Goal: Information Seeking & Learning: Learn about a topic

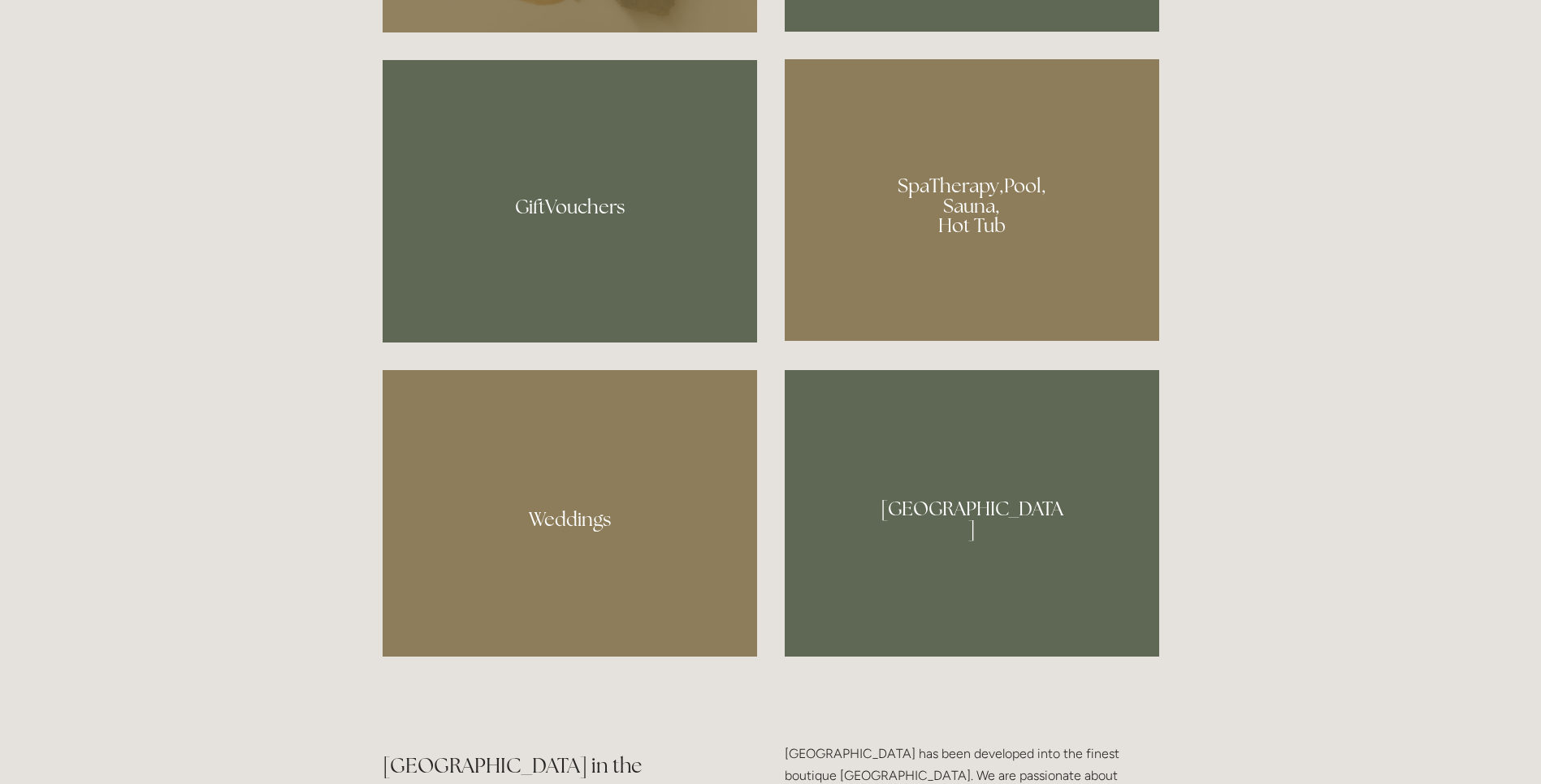
scroll to position [1412, 0]
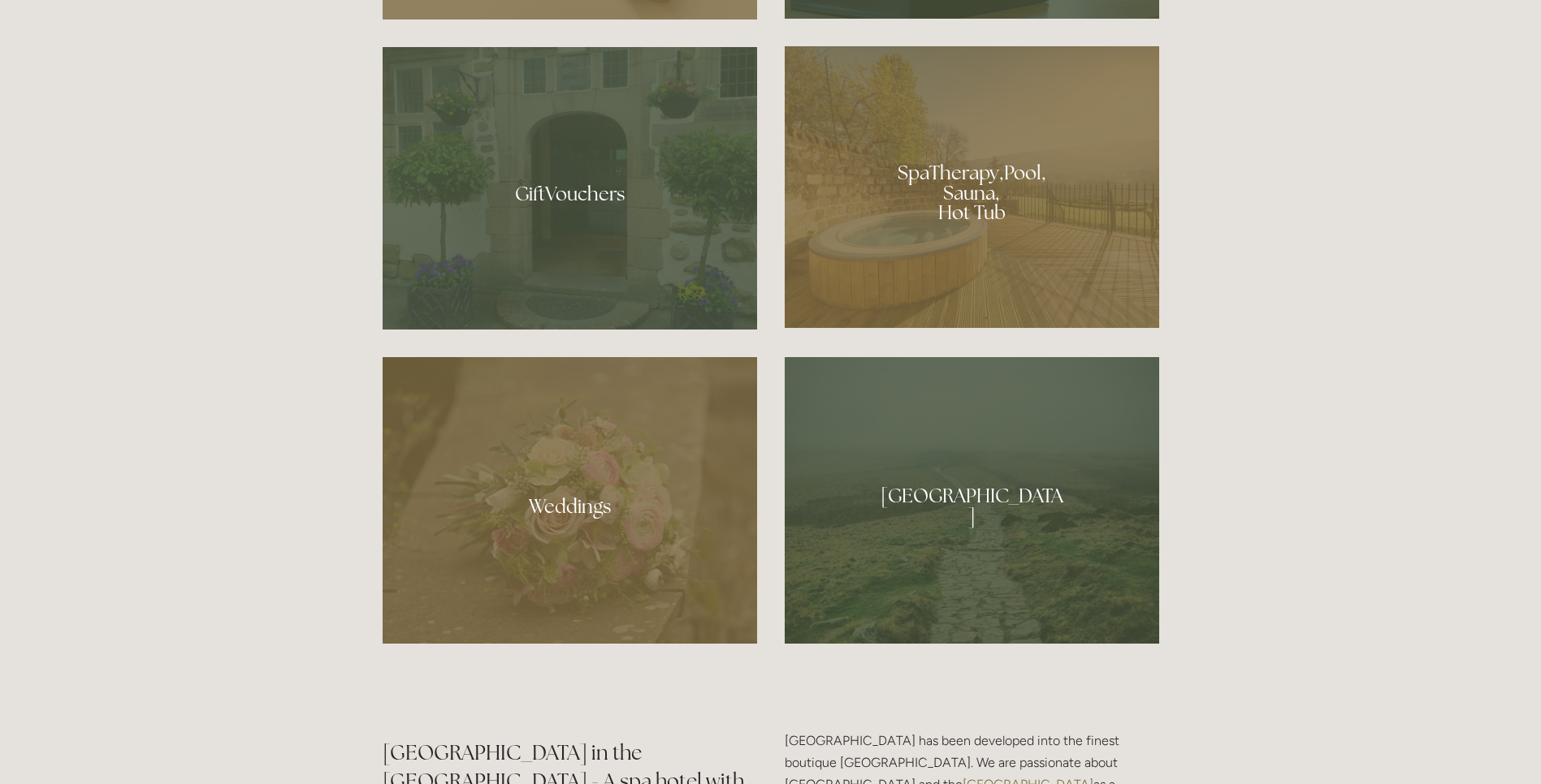
click at [961, 191] on div at bounding box center [971, 187] width 374 height 281
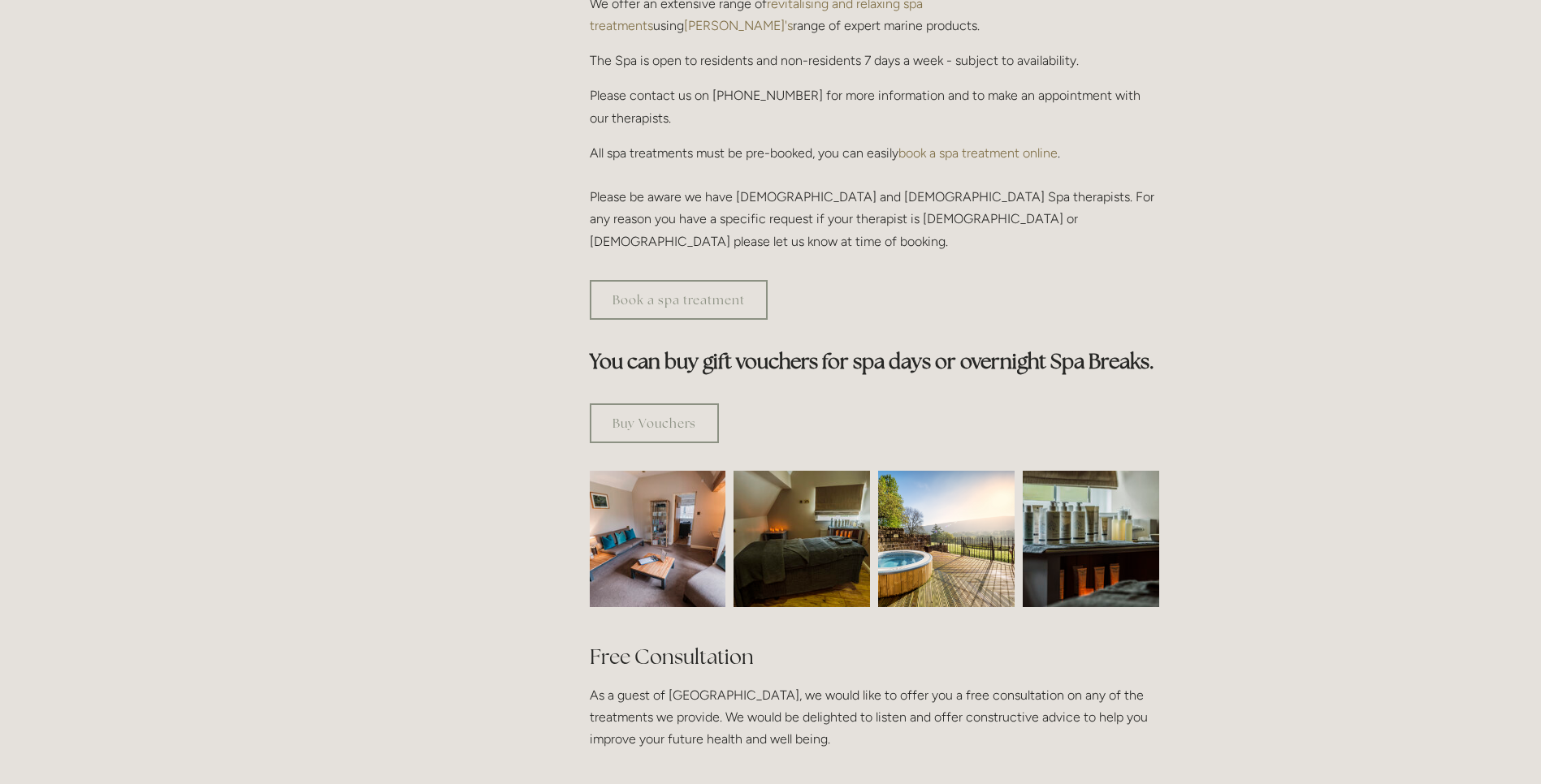
scroll to position [705, 0]
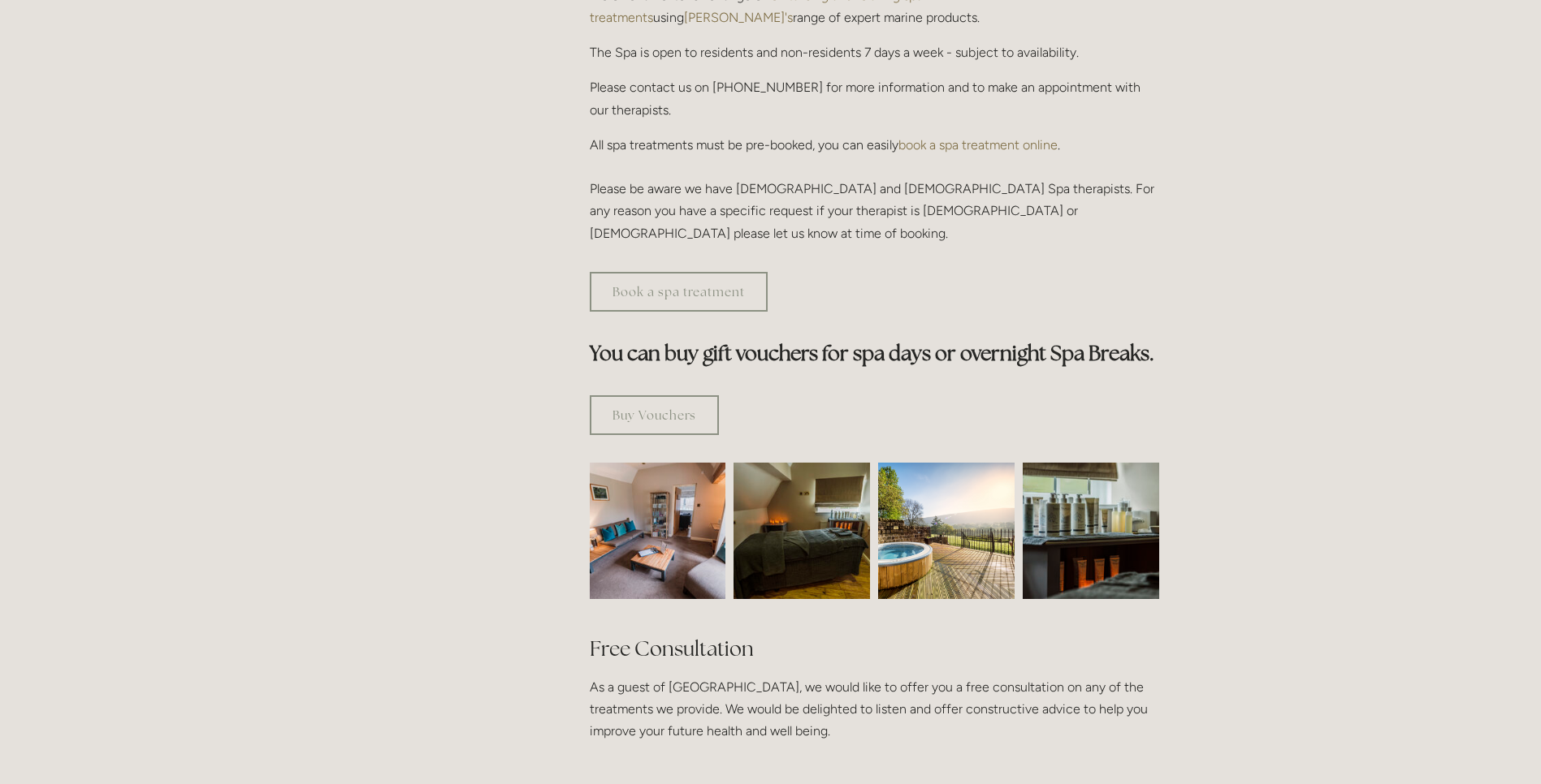
click at [670, 463] on img at bounding box center [658, 530] width 205 height 136
click at [795, 463] on img at bounding box center [801, 530] width 205 height 136
click at [953, 463] on img at bounding box center [946, 530] width 136 height 136
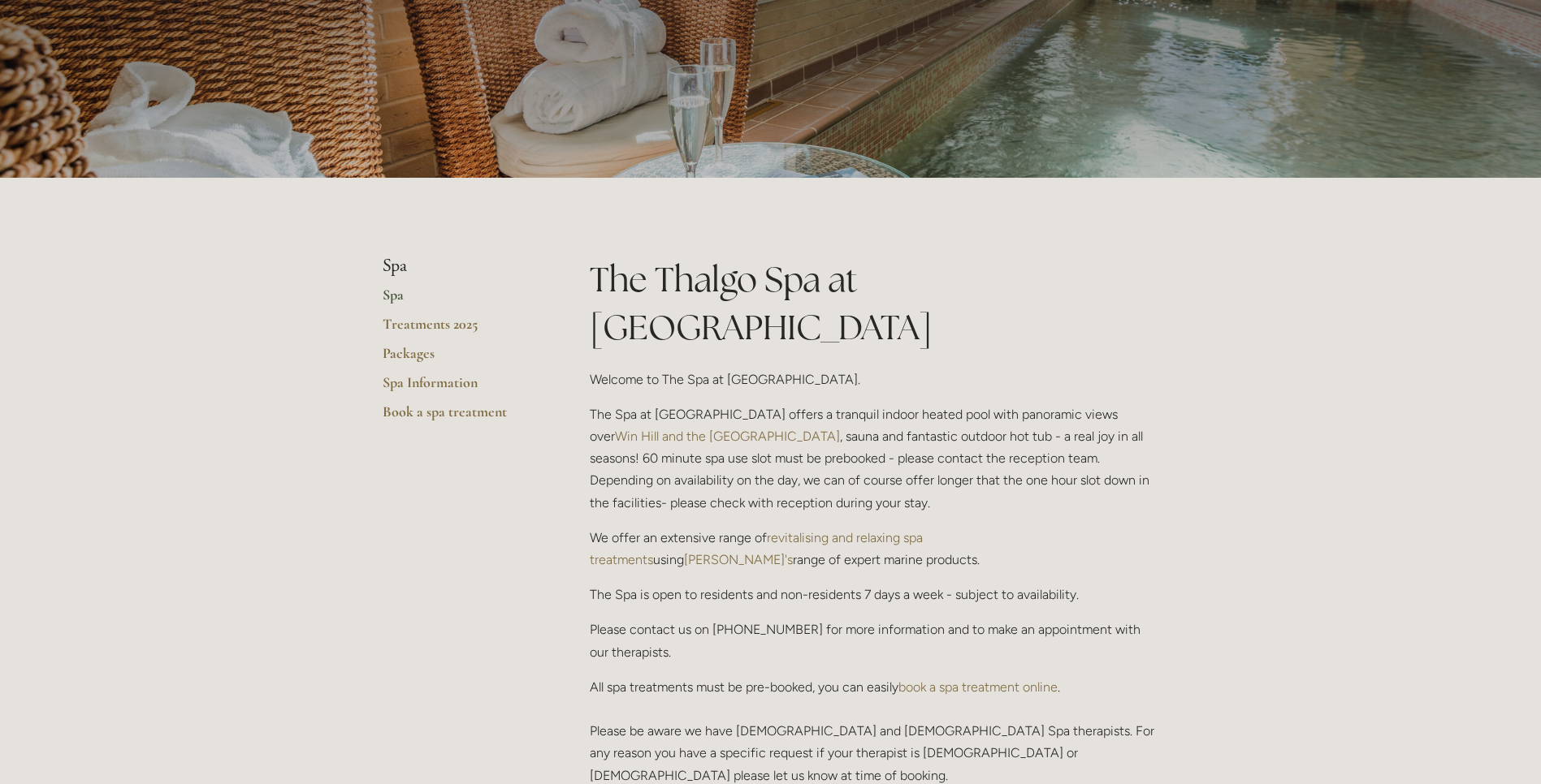
scroll to position [0, 0]
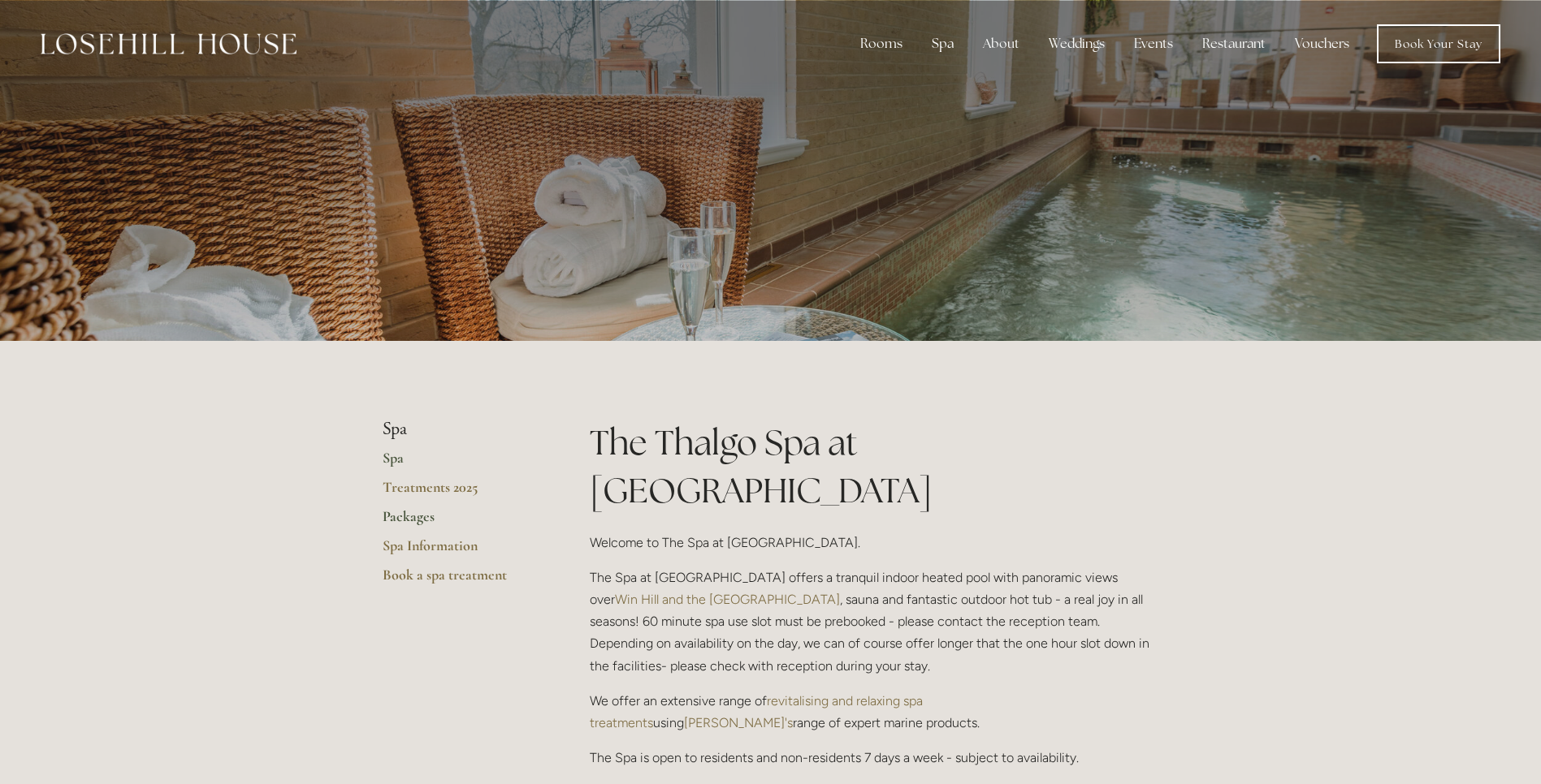
click at [404, 513] on link "Packages" at bounding box center [460, 522] width 156 height 30
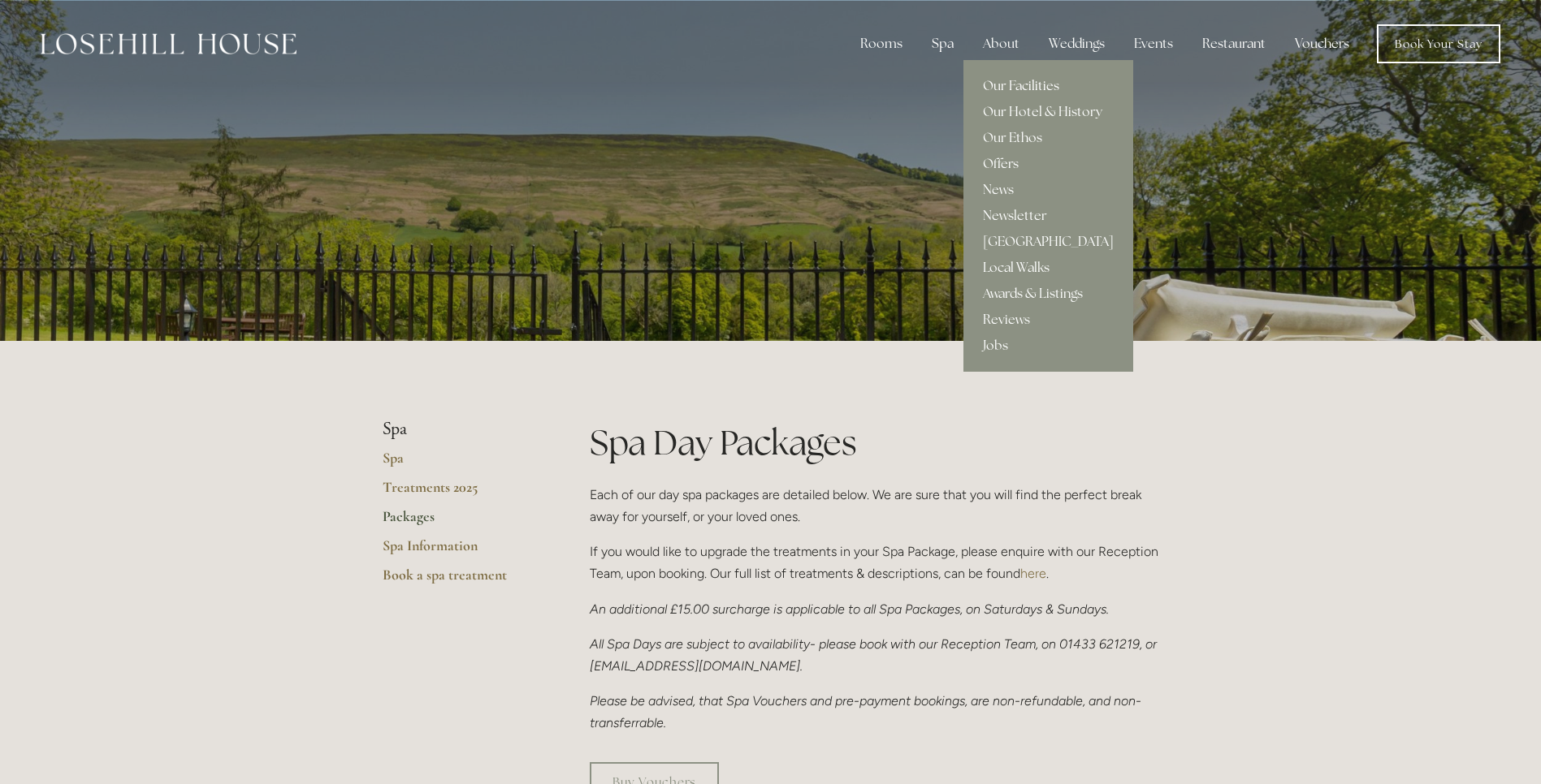
click at [1018, 86] on link "Our Facilities" at bounding box center [1047, 86] width 169 height 26
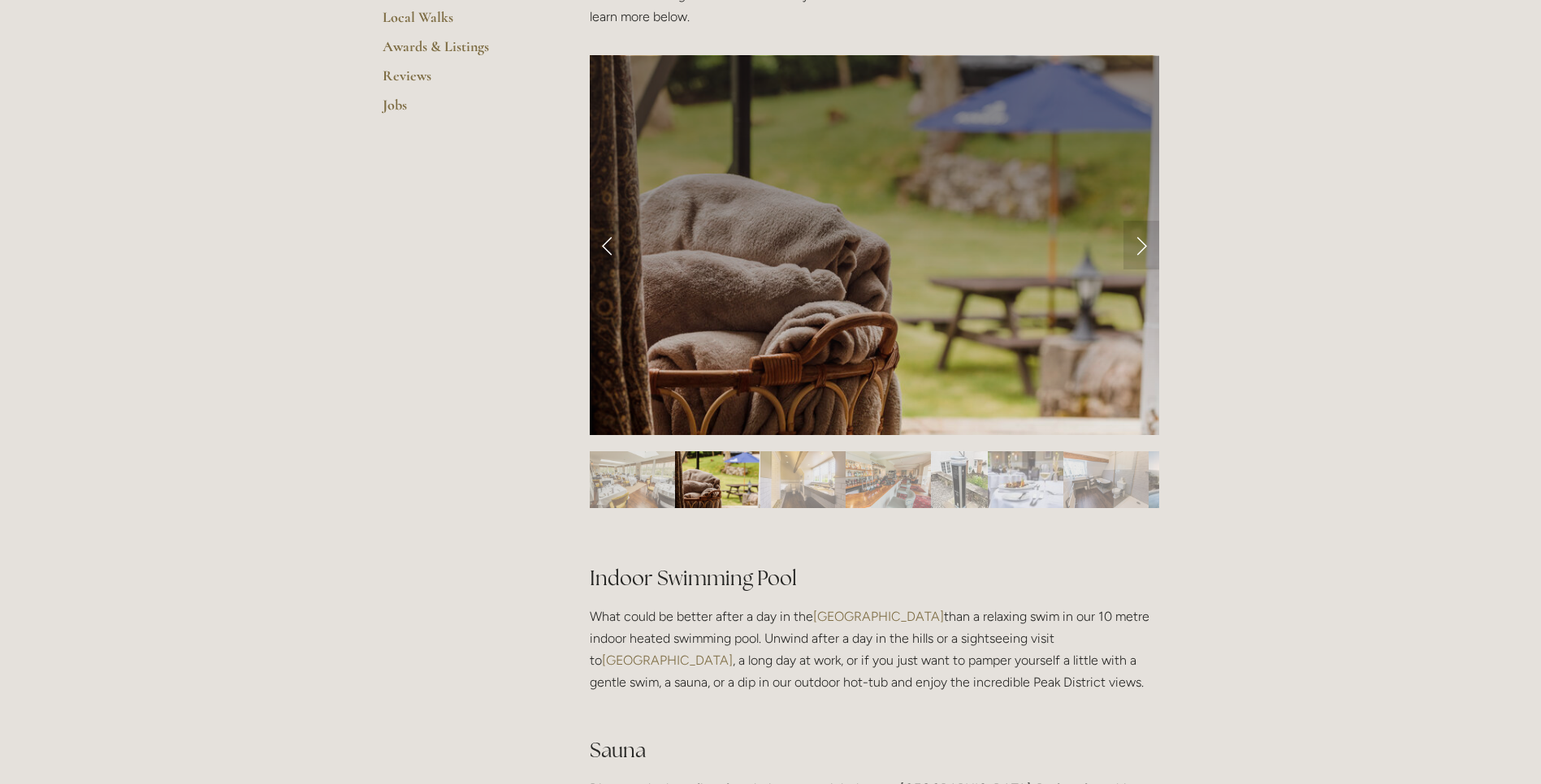
scroll to position [589, 0]
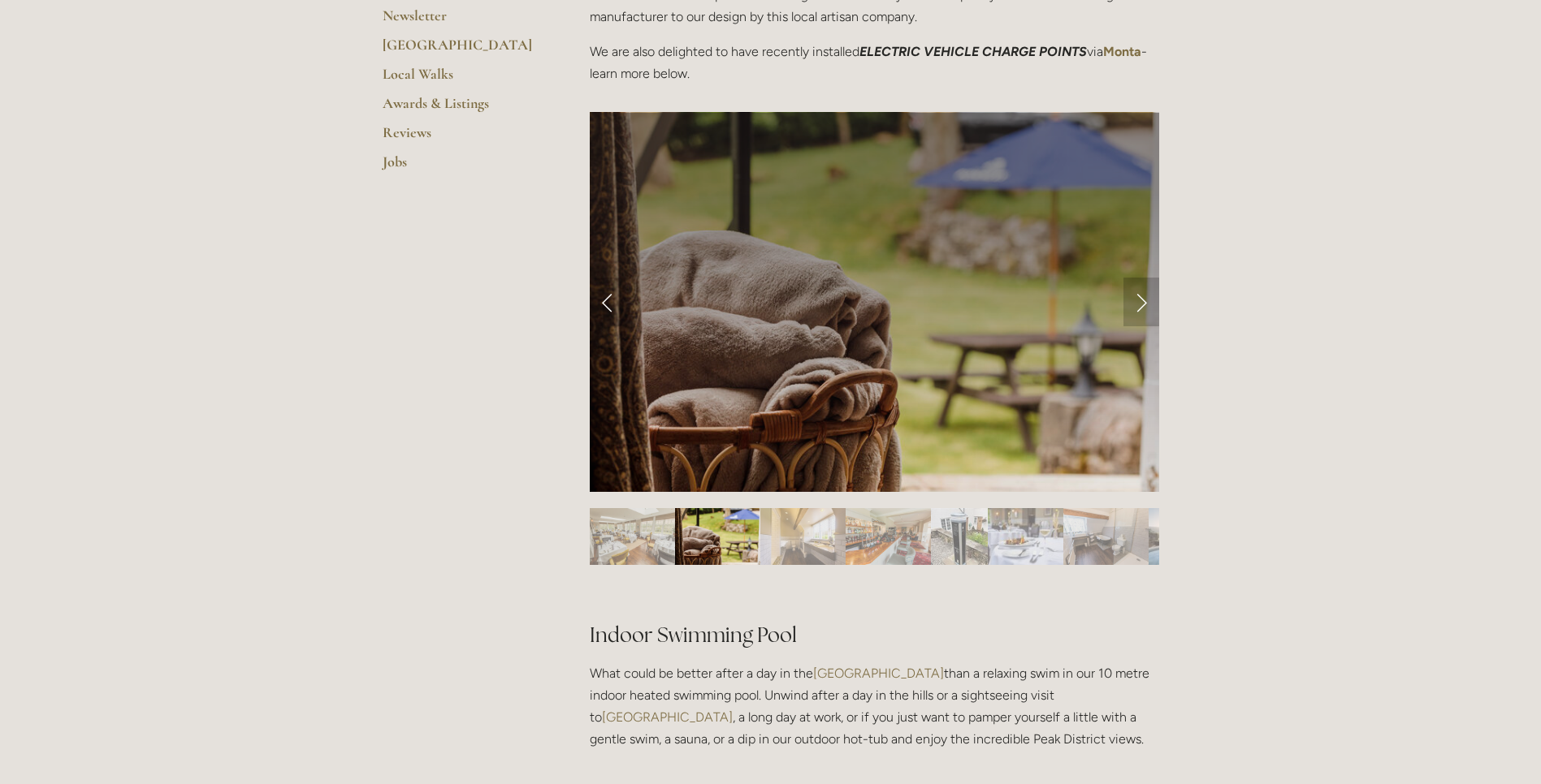
click at [1144, 299] on link "Next Slide" at bounding box center [1141, 302] width 36 height 49
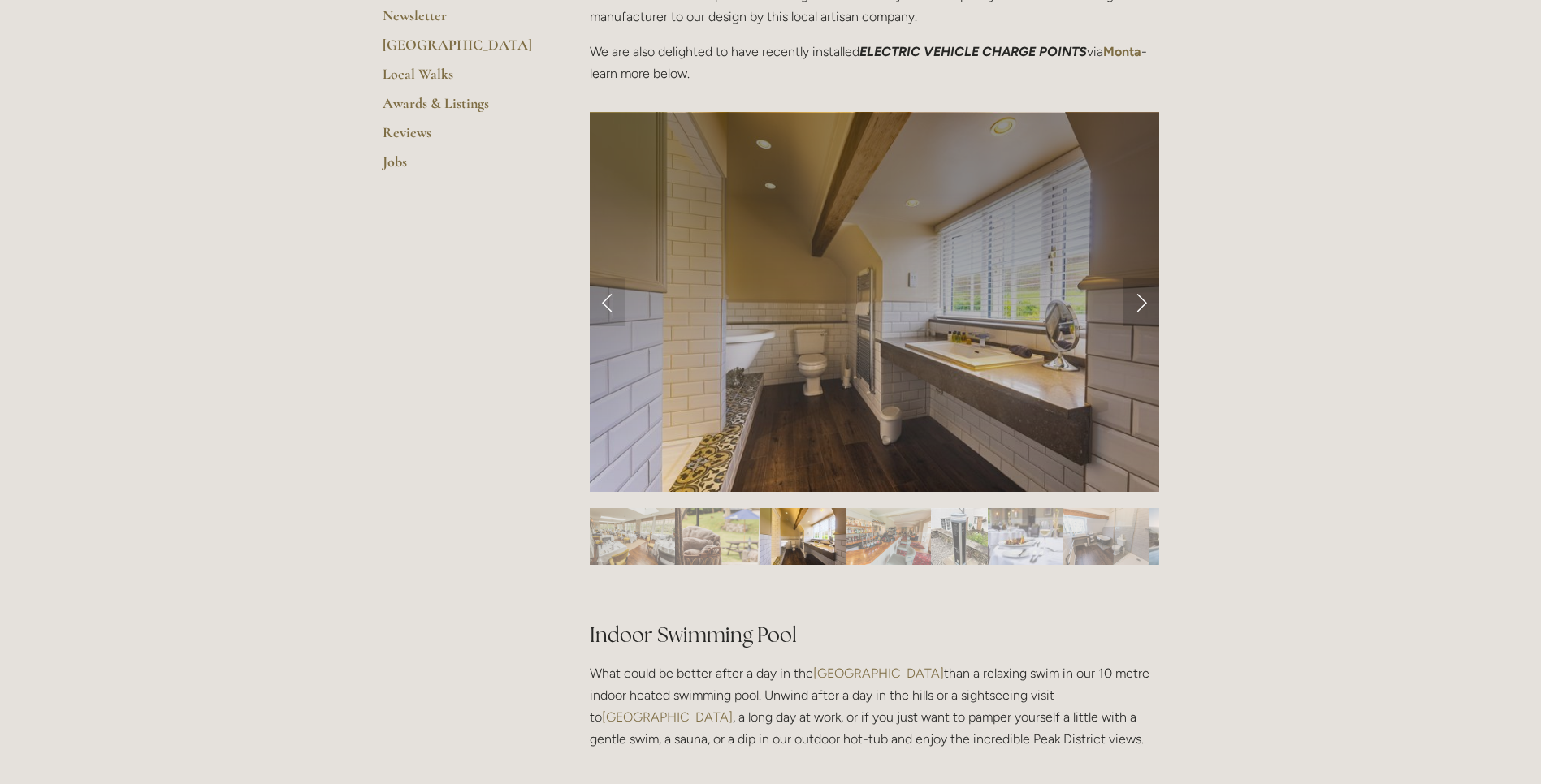
click at [1142, 301] on link "Next Slide" at bounding box center [1141, 302] width 36 height 49
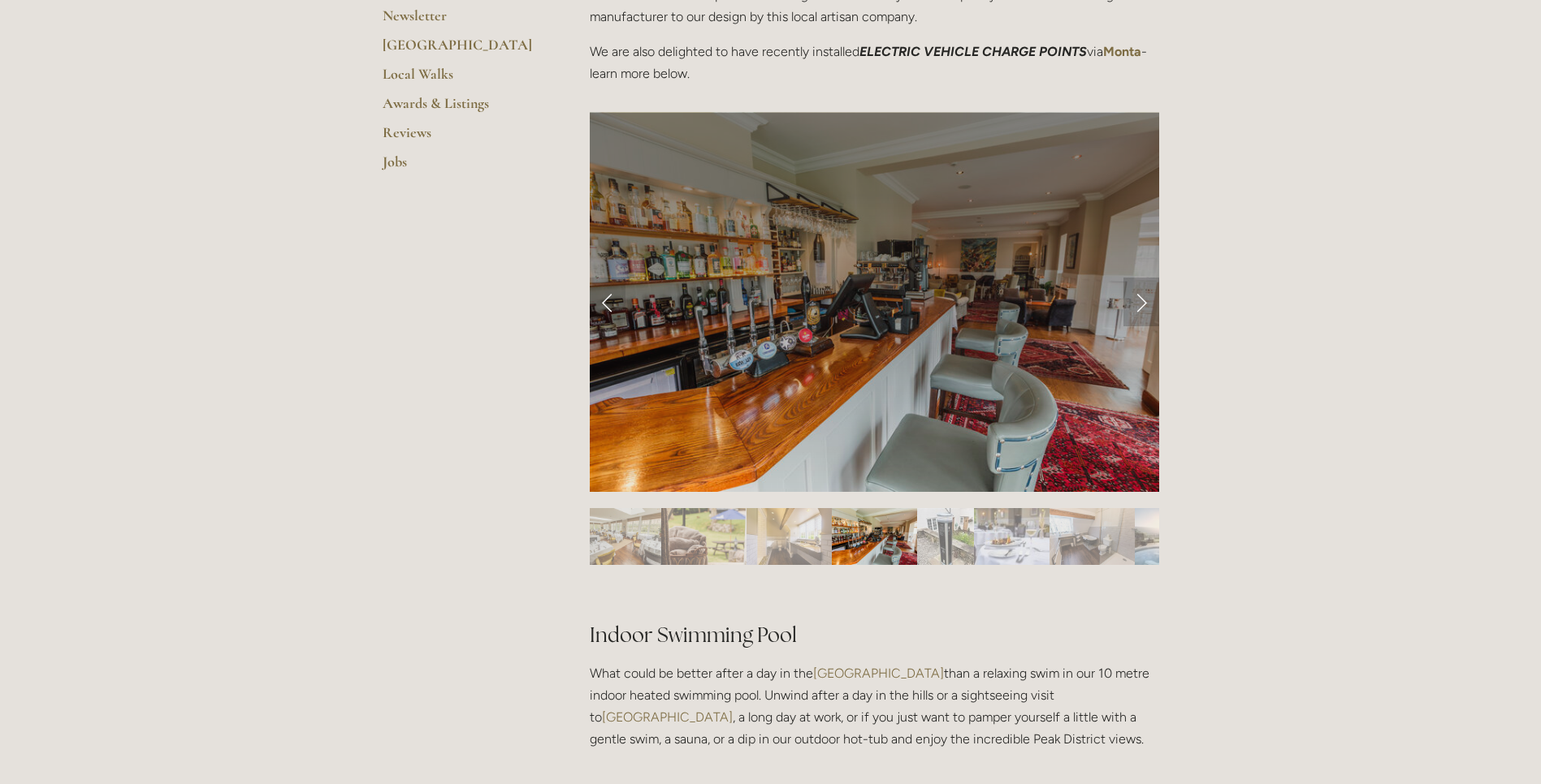
click at [1142, 301] on link "Next Slide" at bounding box center [1141, 302] width 36 height 49
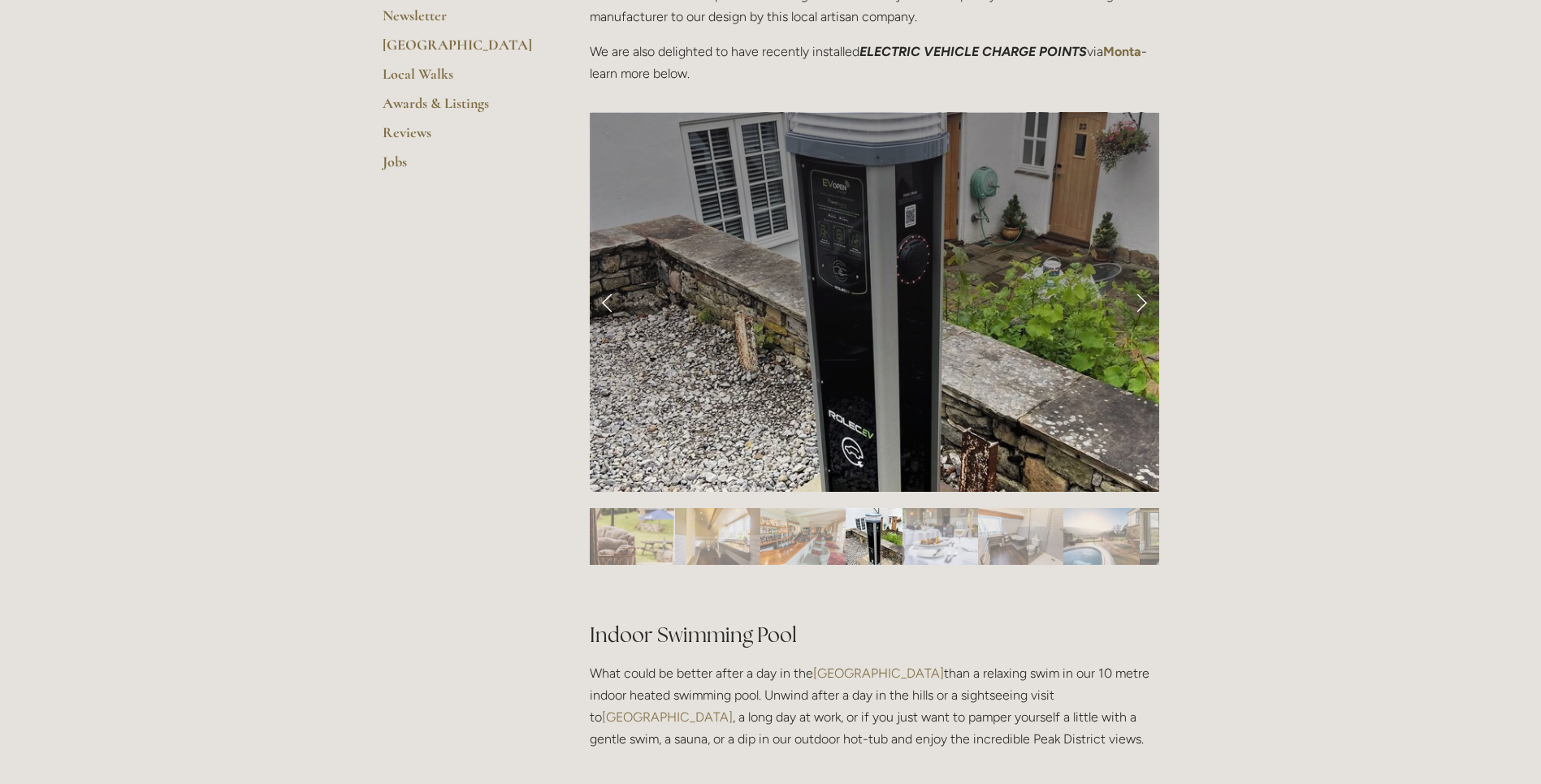
click at [1145, 301] on link "Next Slide" at bounding box center [1141, 302] width 36 height 49
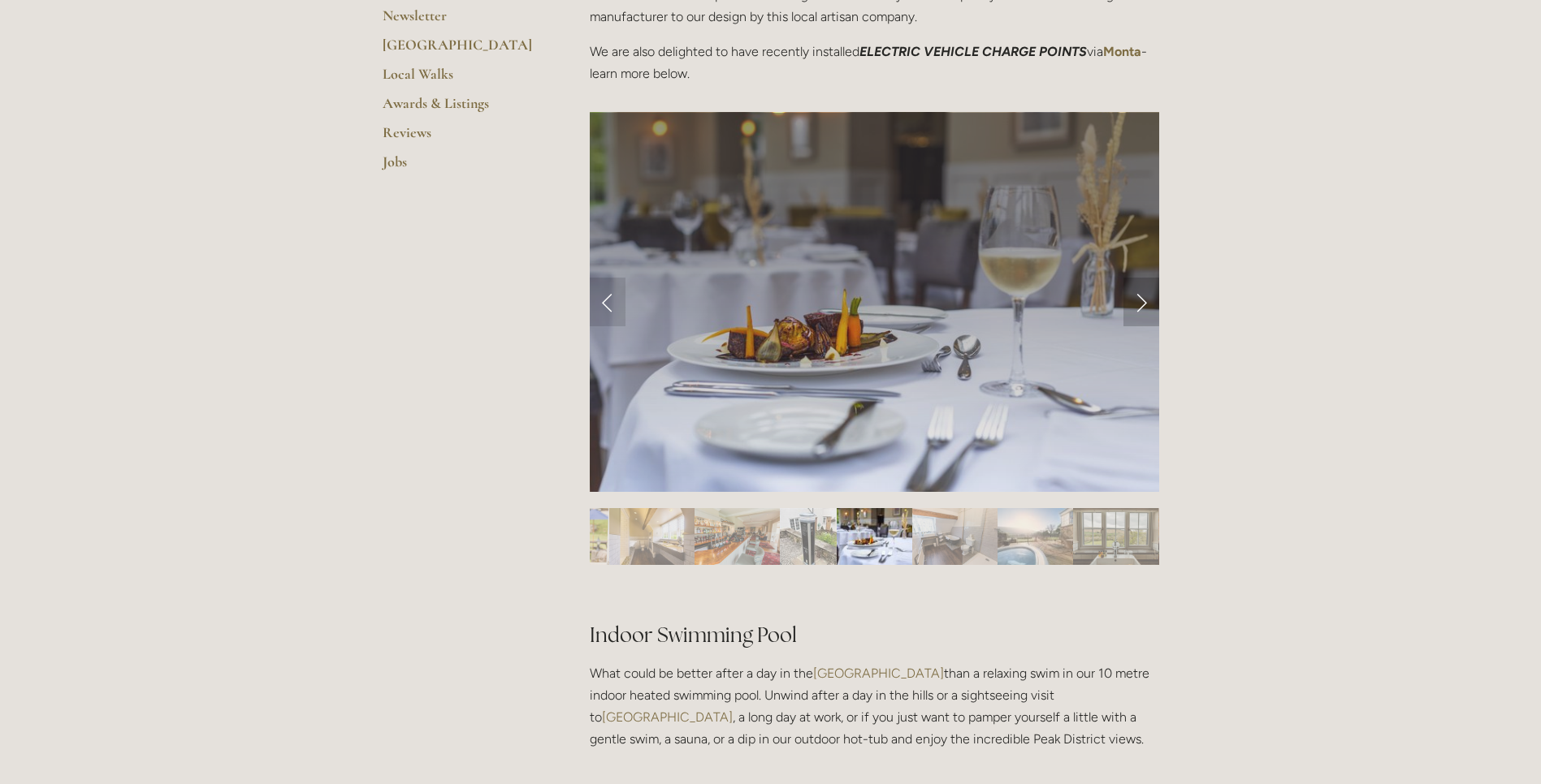
click at [1145, 301] on link "Next Slide" at bounding box center [1141, 302] width 36 height 49
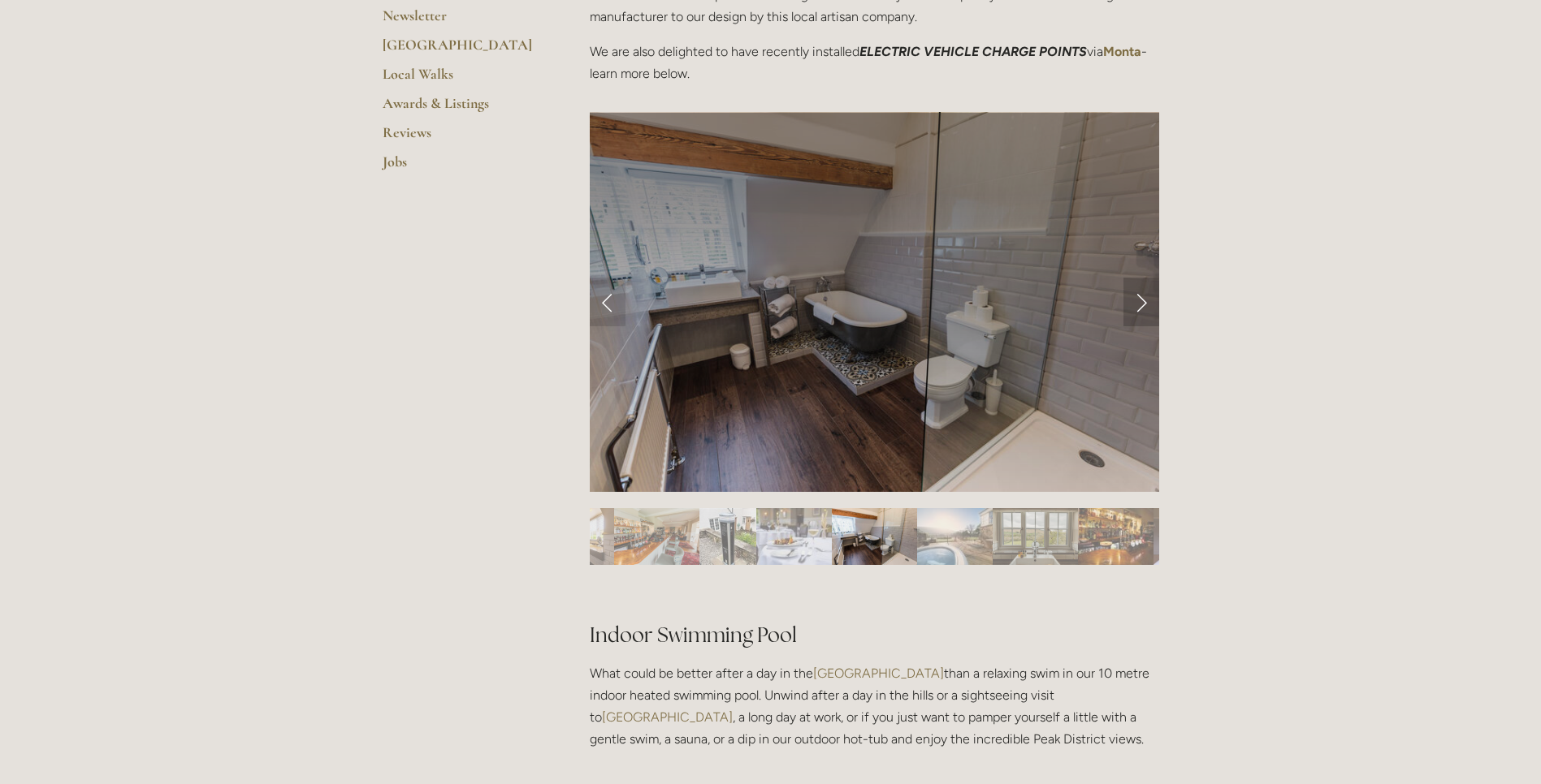
click at [1145, 301] on link "Next Slide" at bounding box center [1141, 302] width 36 height 49
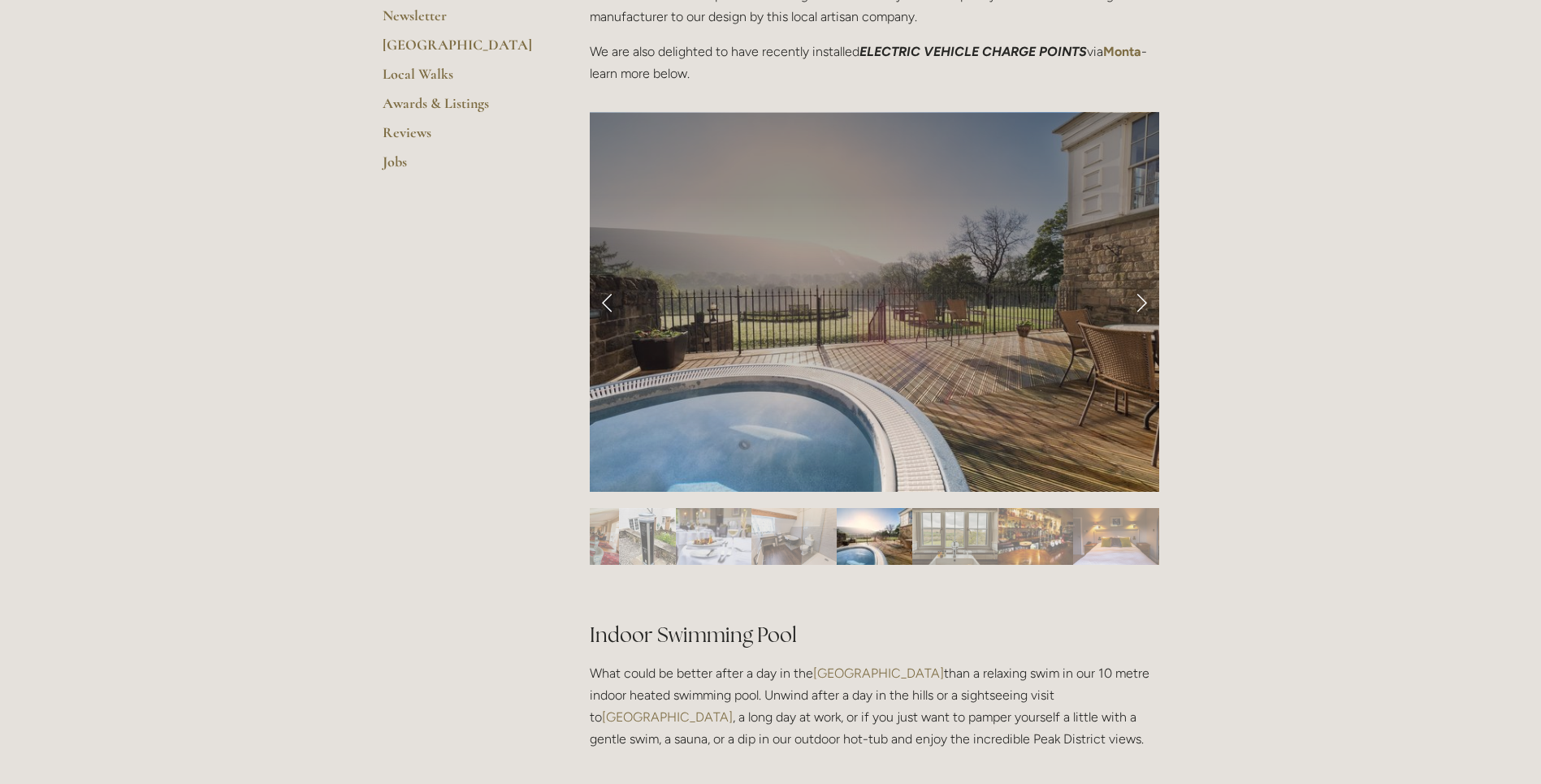
click at [1145, 301] on link "Next Slide" at bounding box center [1141, 302] width 36 height 49
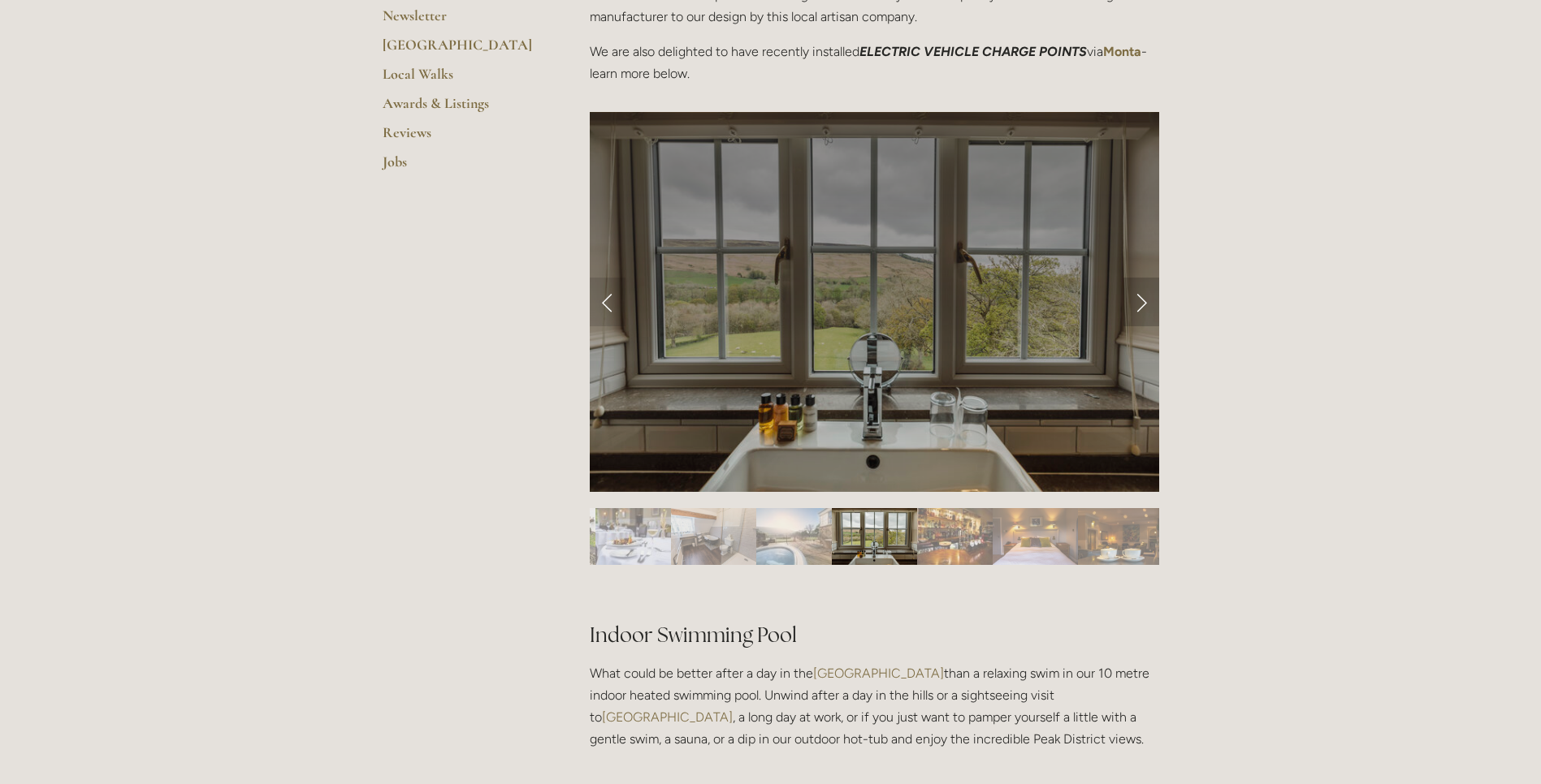
click at [1145, 301] on link "Next Slide" at bounding box center [1141, 302] width 36 height 49
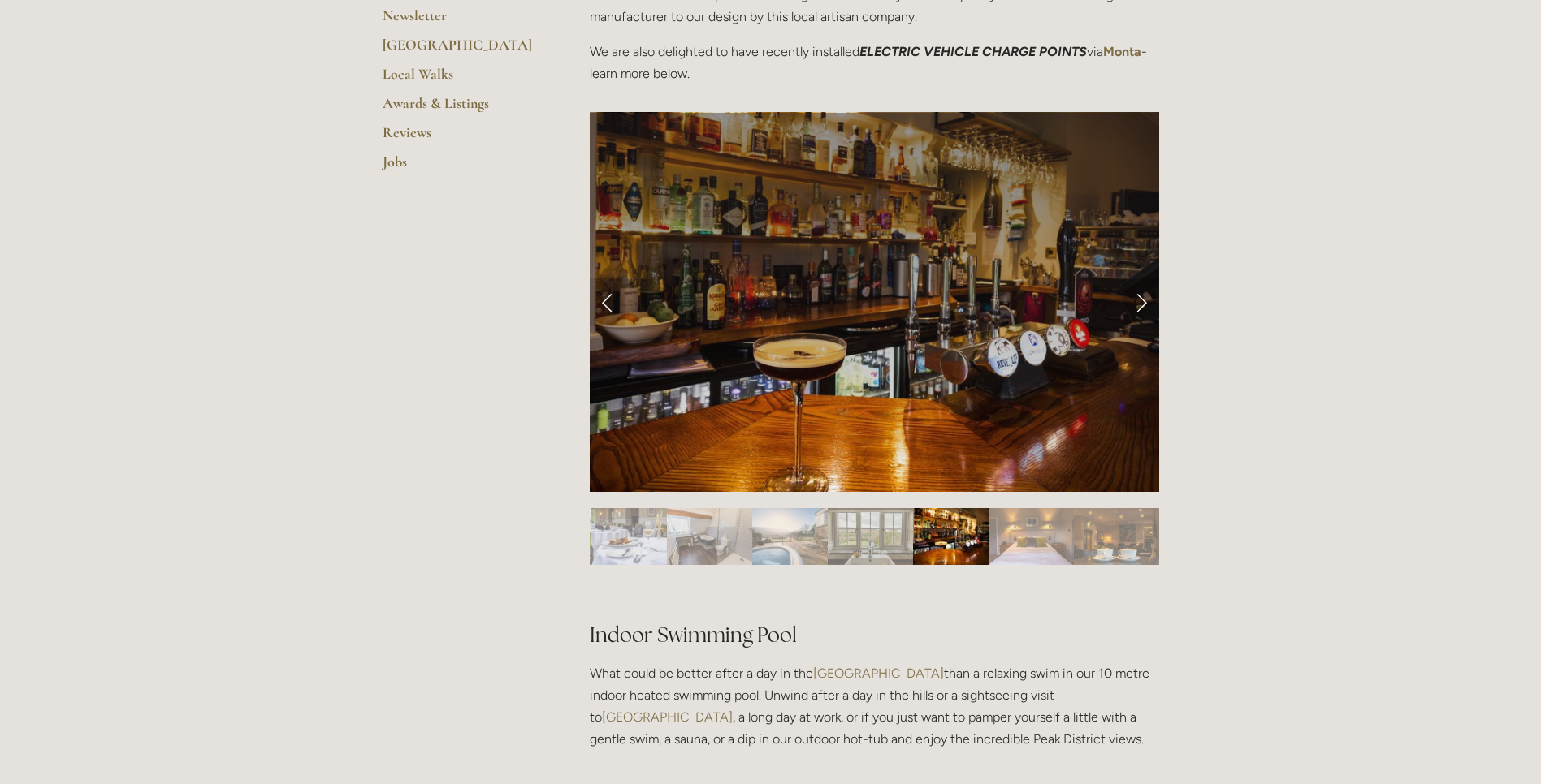
click at [1145, 301] on link "Next Slide" at bounding box center [1141, 302] width 36 height 49
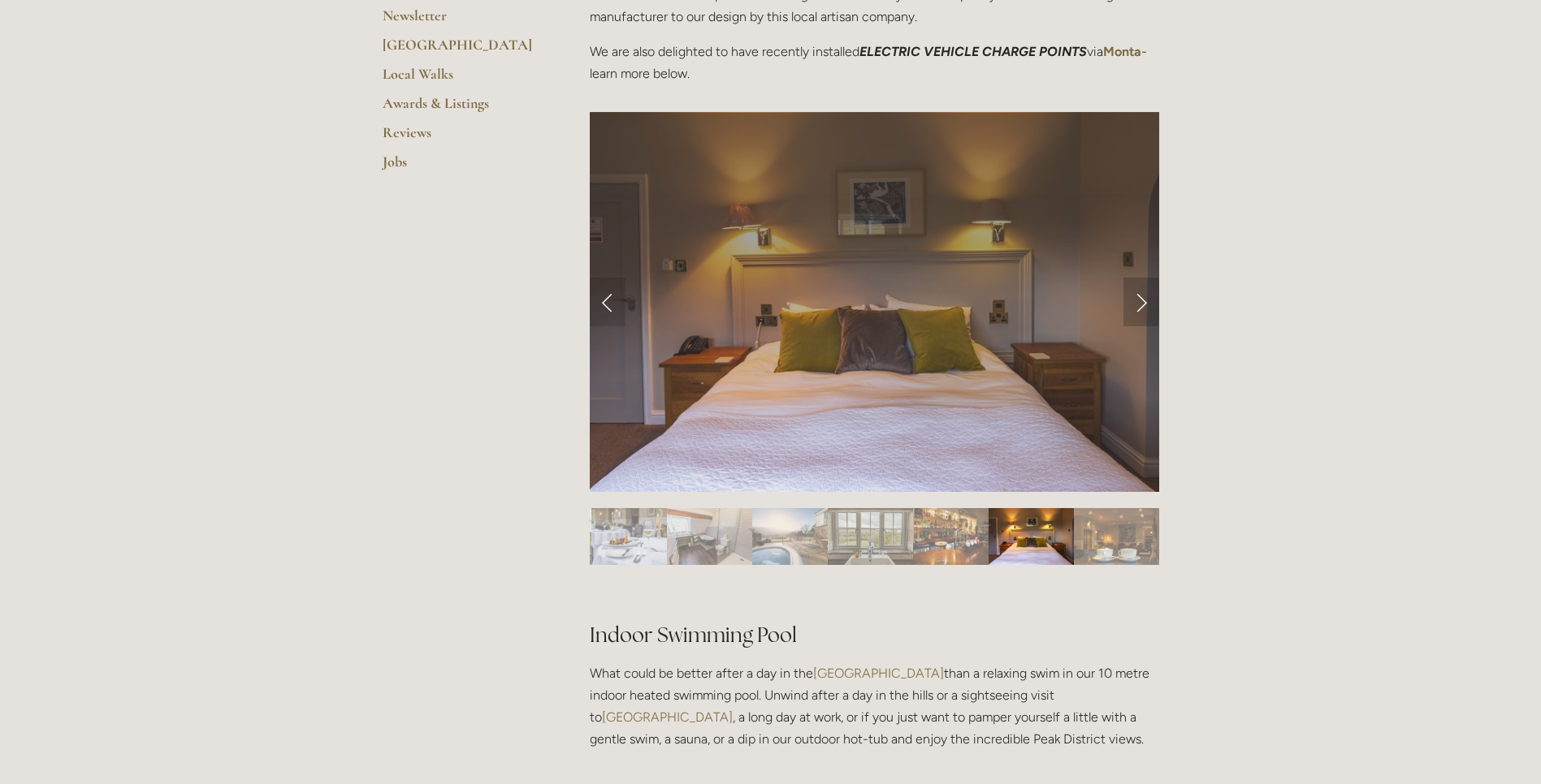
click at [1145, 301] on link "Next Slide" at bounding box center [1141, 302] width 36 height 49
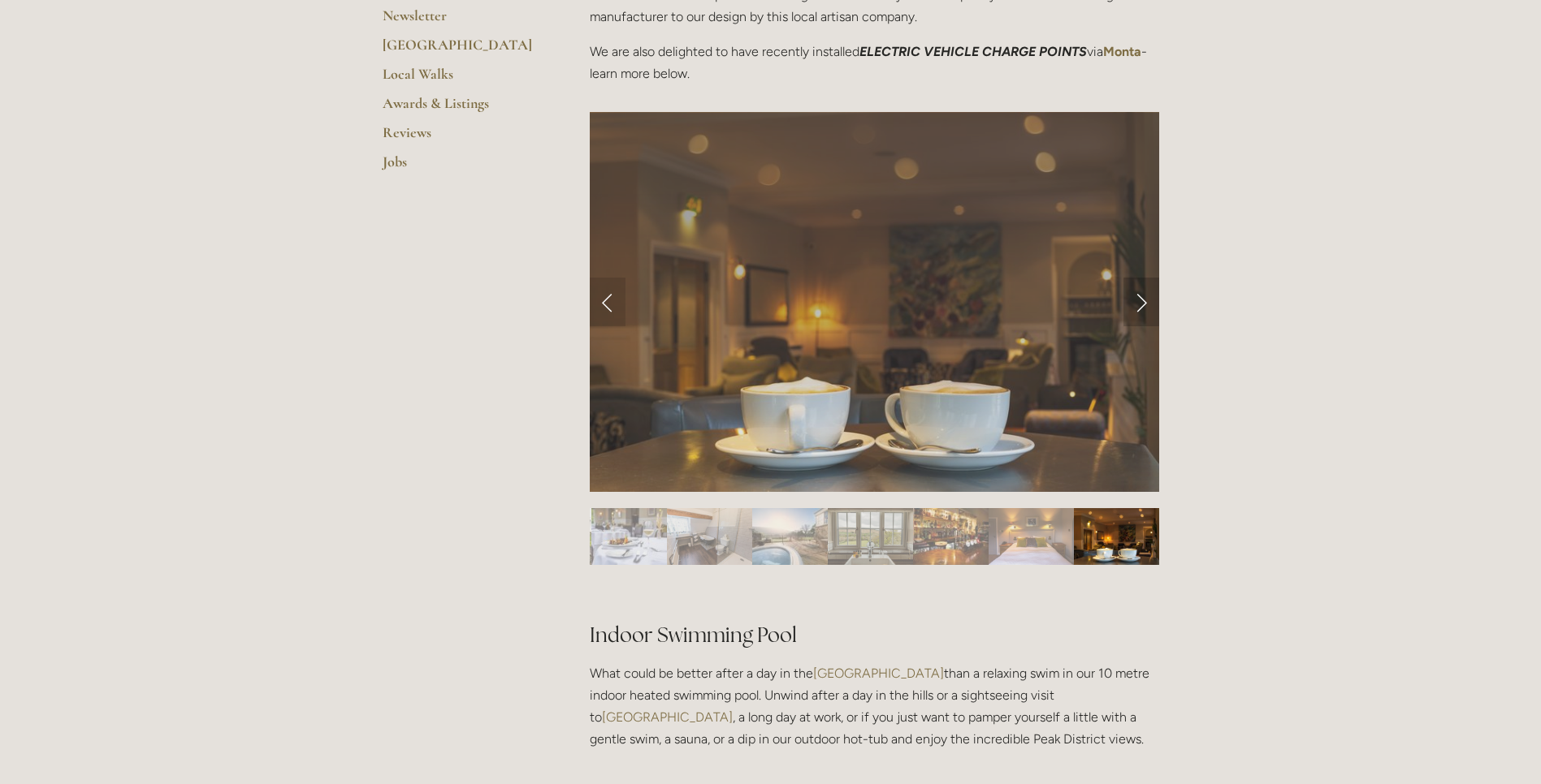
click at [1145, 301] on link "Next Slide" at bounding box center [1141, 302] width 36 height 49
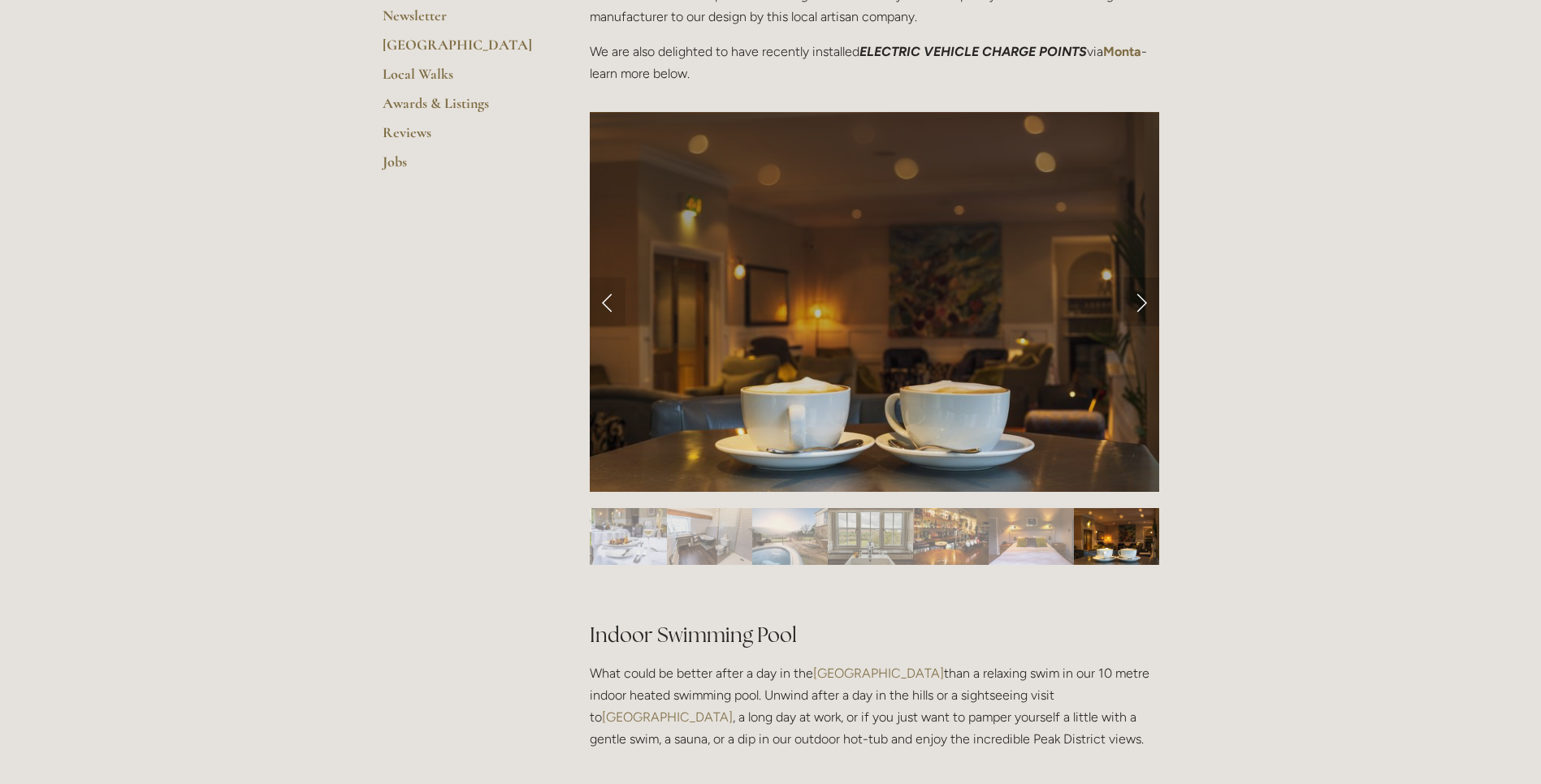
click at [1145, 301] on link "Next Slide" at bounding box center [1141, 302] width 36 height 49
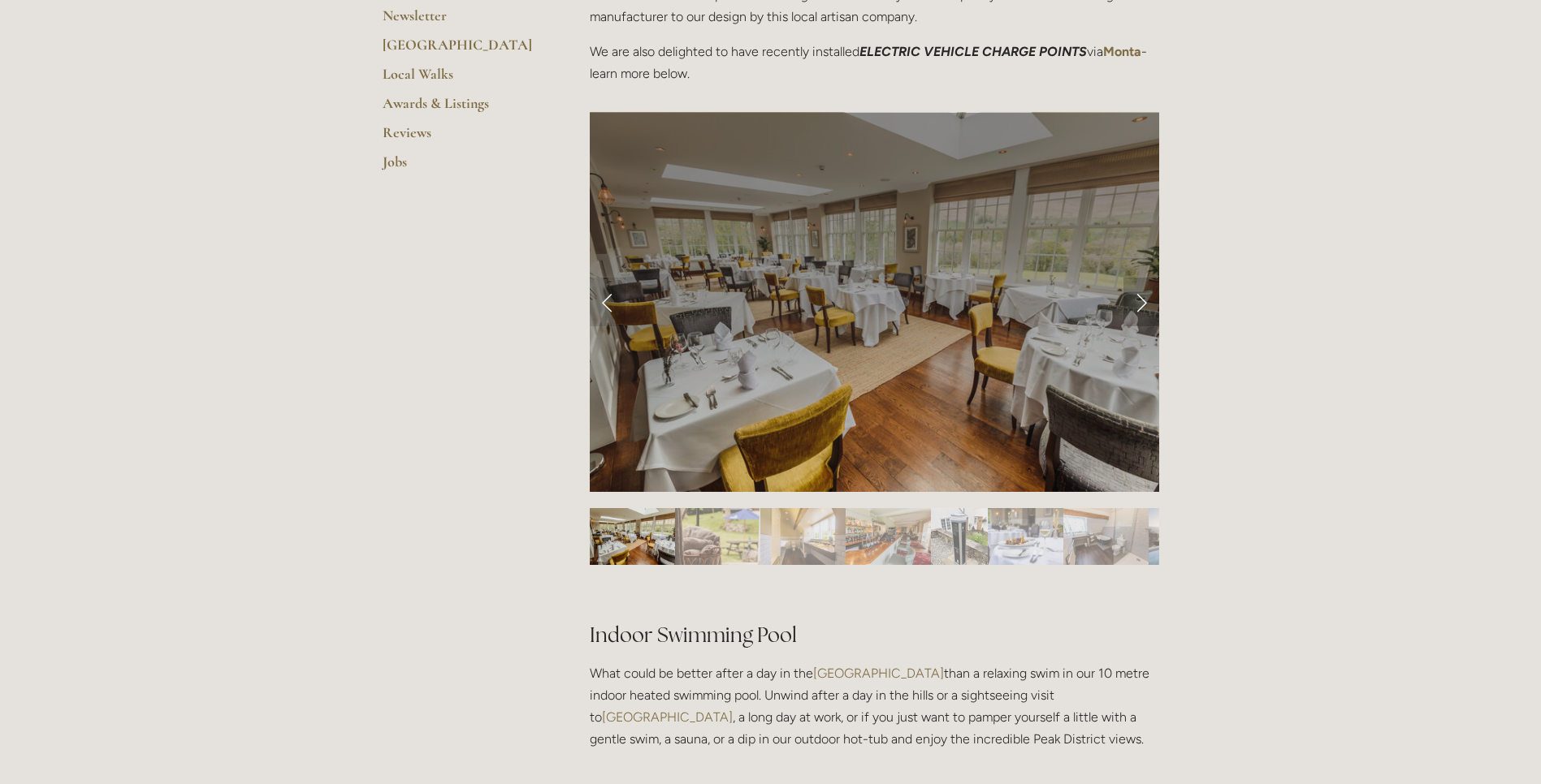
click at [1145, 301] on link "Next Slide" at bounding box center [1141, 302] width 36 height 49
